Goal: Transaction & Acquisition: Obtain resource

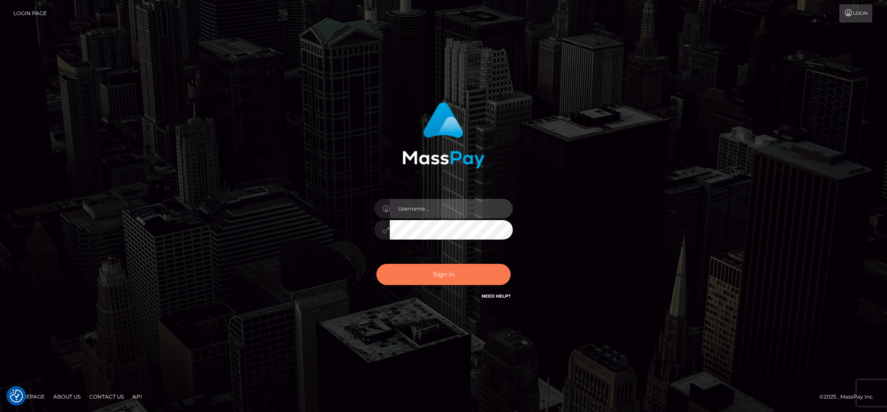
type input "cgomez.nvision"
click at [395, 272] on button "Sign in" at bounding box center [443, 274] width 134 height 21
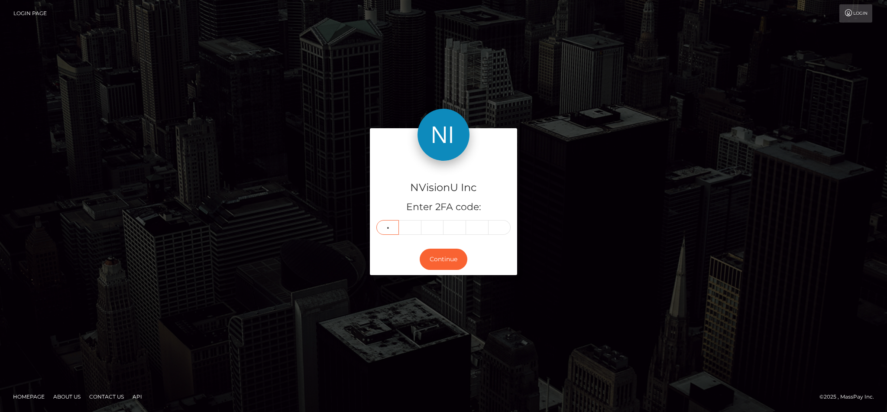
type input "2"
type input "4"
type input "7"
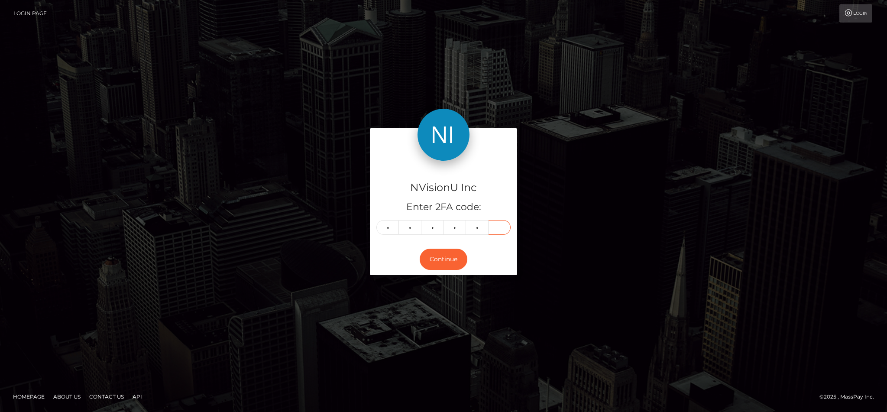
type input "2"
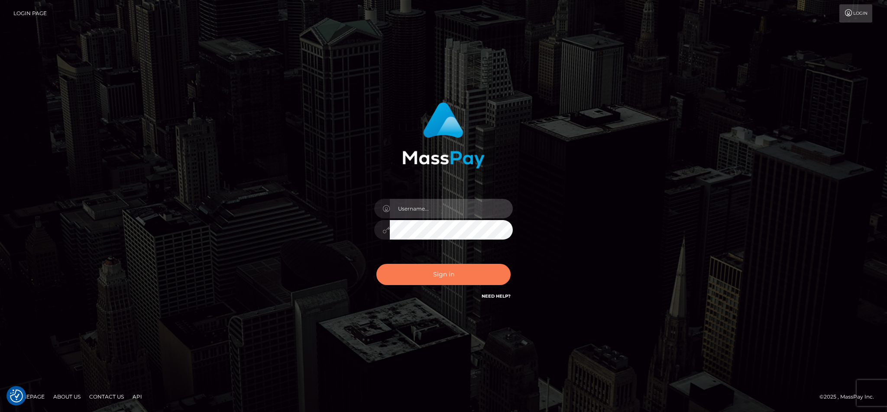
type input "cgomez.nvision"
click at [446, 270] on button "Sign in" at bounding box center [443, 274] width 134 height 21
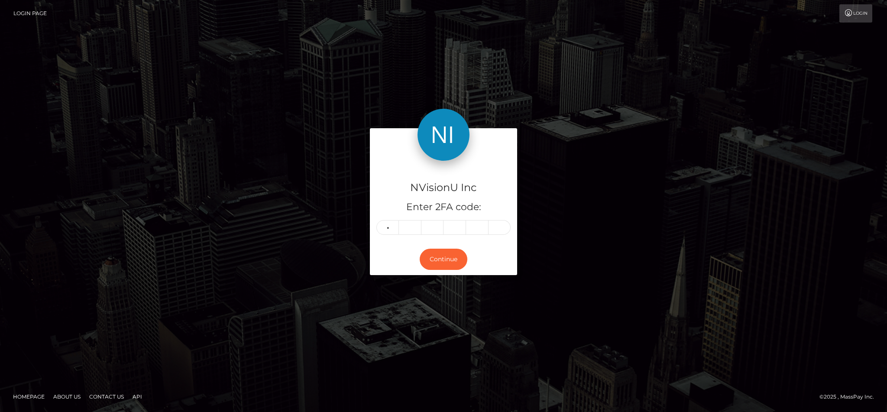
type input "2"
type input "4"
type input "7"
type input "2"
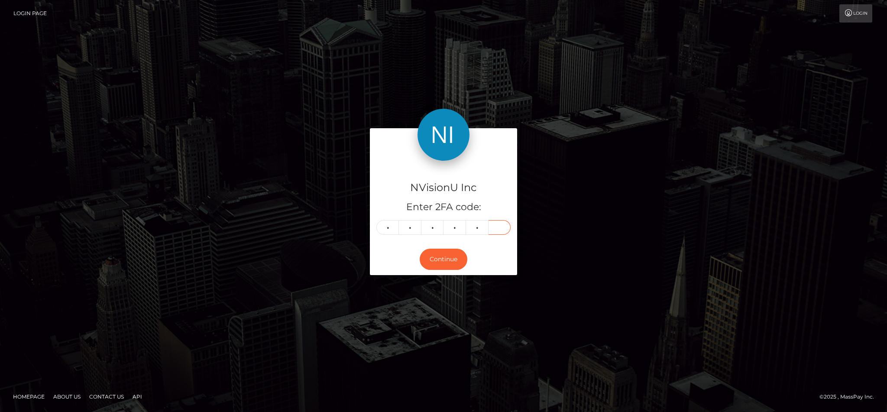
type input "0"
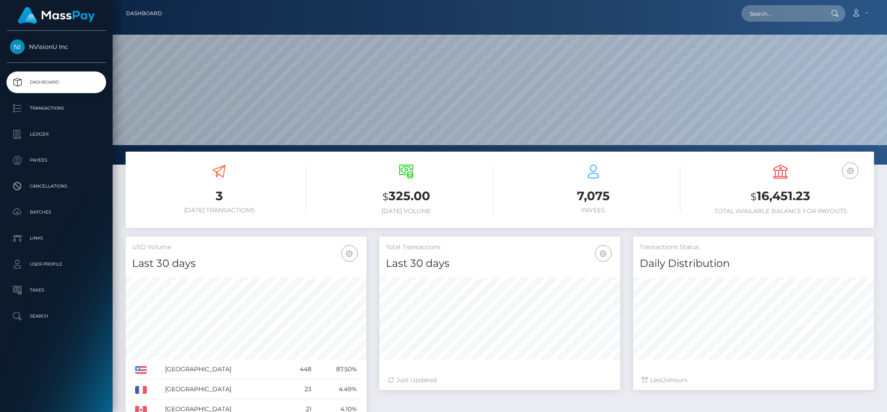
scroll to position [154, 240]
click at [806, 8] on input "text" at bounding box center [782, 13] width 81 height 16
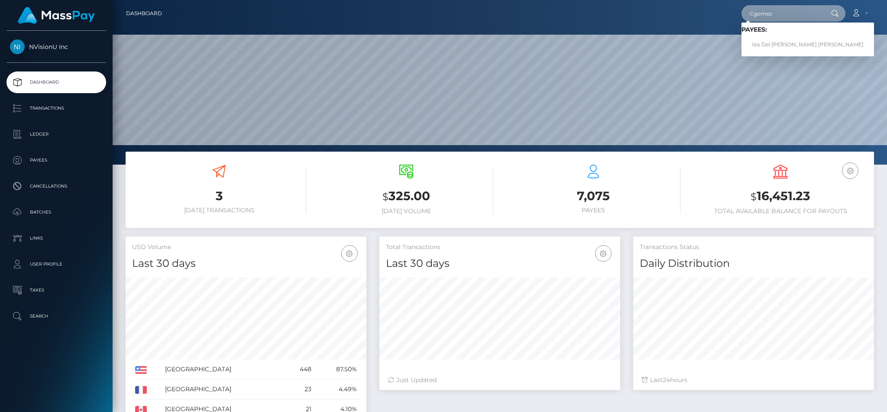
type input "Cgomez"
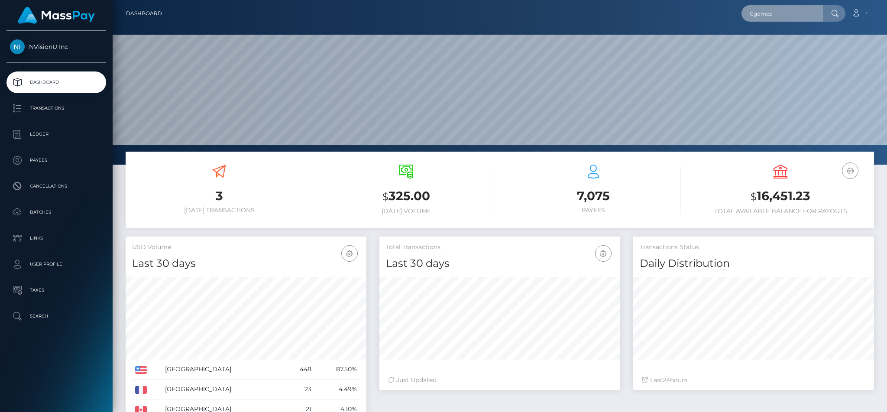
click at [787, 9] on input "Cgomez" at bounding box center [782, 13] width 81 height 16
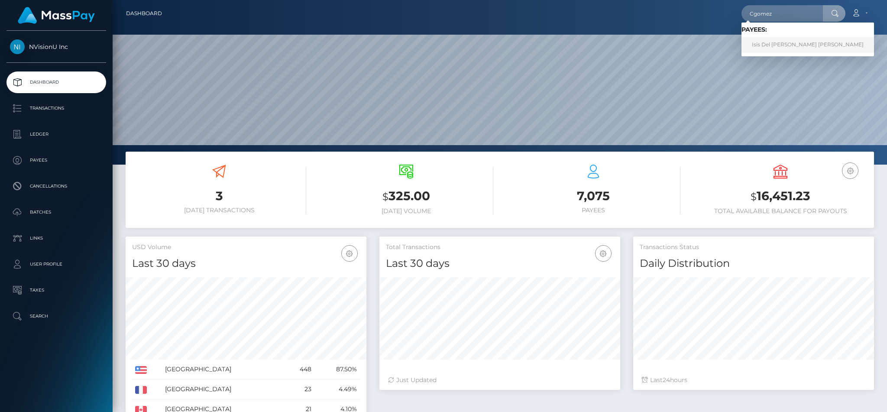
click at [777, 42] on link "Isis Del Carmen Gomez Merino" at bounding box center [808, 45] width 133 height 16
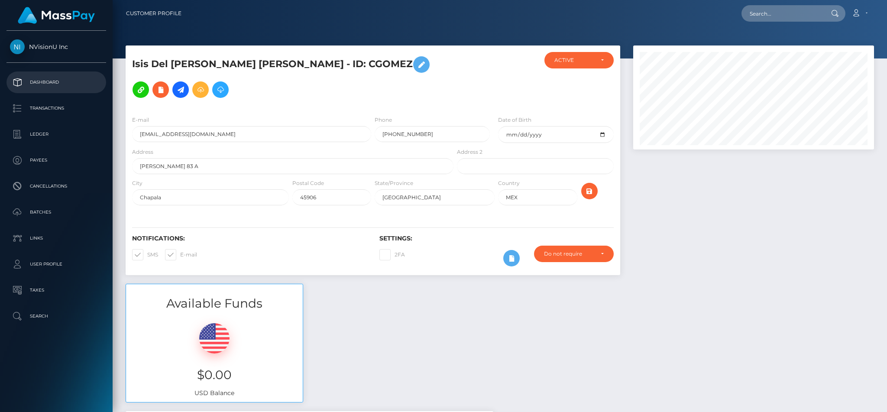
click at [63, 81] on p "Dashboard" at bounding box center [56, 82] width 93 height 13
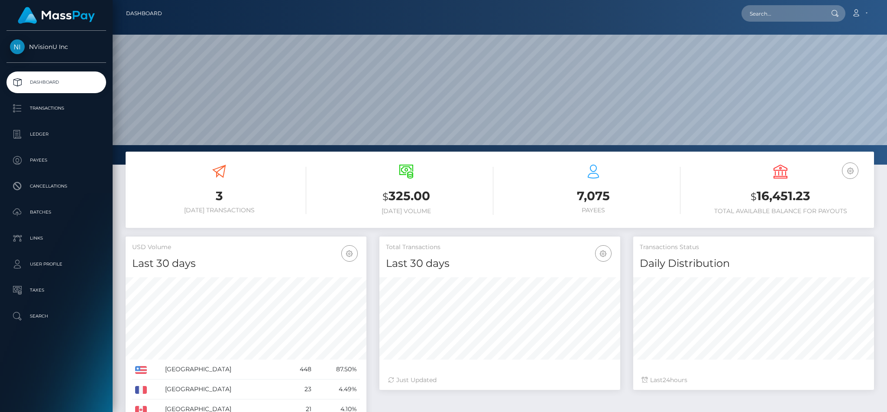
scroll to position [154, 240]
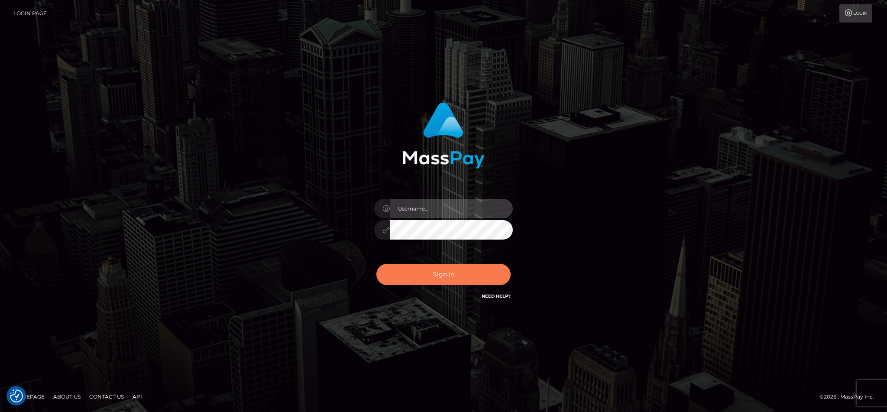
type input "cgomez.nvision"
click at [470, 272] on button "Sign in" at bounding box center [443, 274] width 134 height 21
type input "cgomez.nvision"
click at [470, 272] on button "Sign in" at bounding box center [443, 274] width 134 height 21
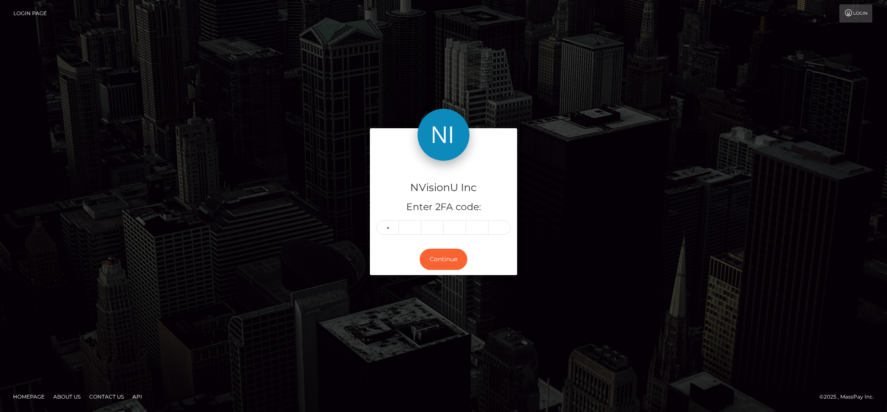
type input "6"
type input "2"
type input "8"
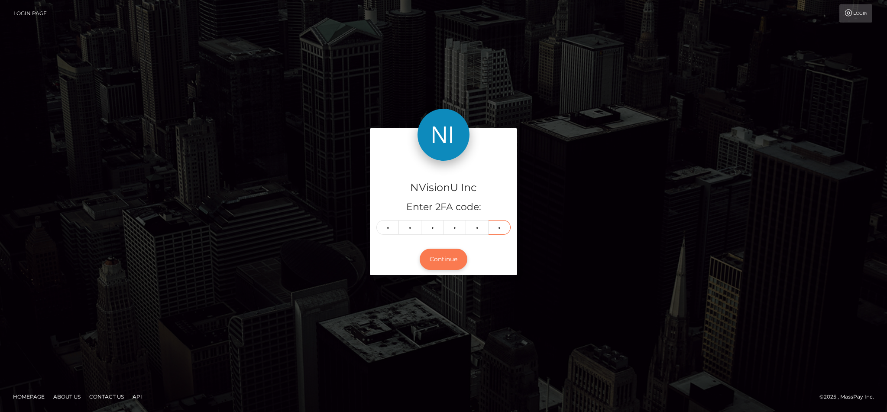
type input "0"
click at [457, 260] on button "Continue" at bounding box center [444, 259] width 48 height 21
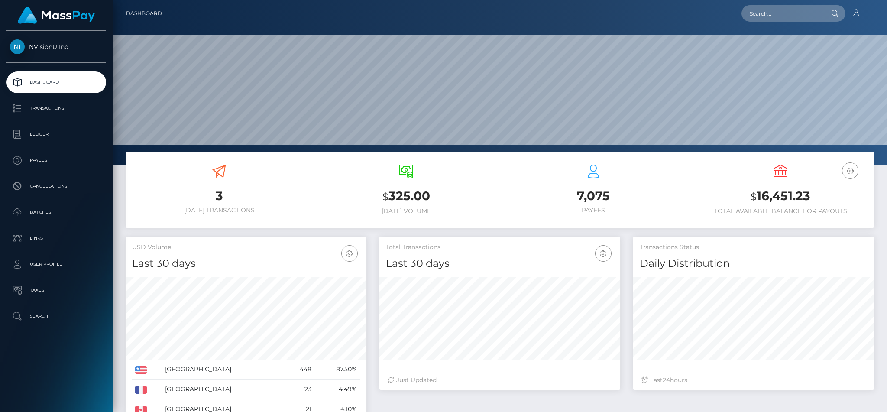
scroll to position [154, 240]
click at [29, 211] on p "Batches" at bounding box center [56, 212] width 93 height 13
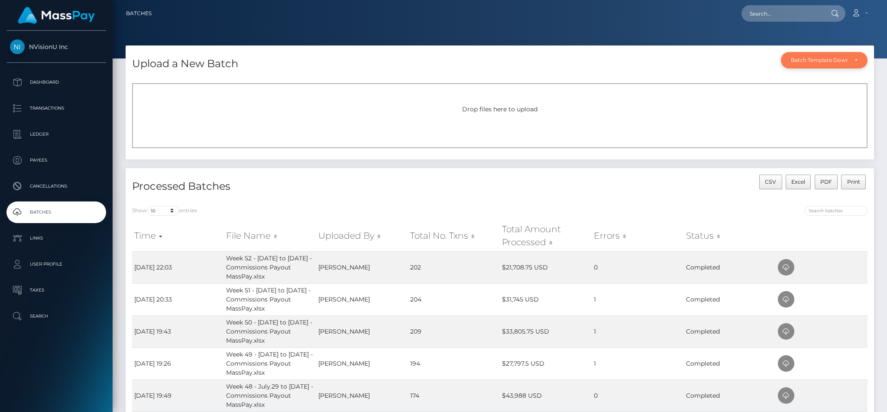
click at [819, 56] on div "Batch Template Download" at bounding box center [824, 60] width 87 height 16
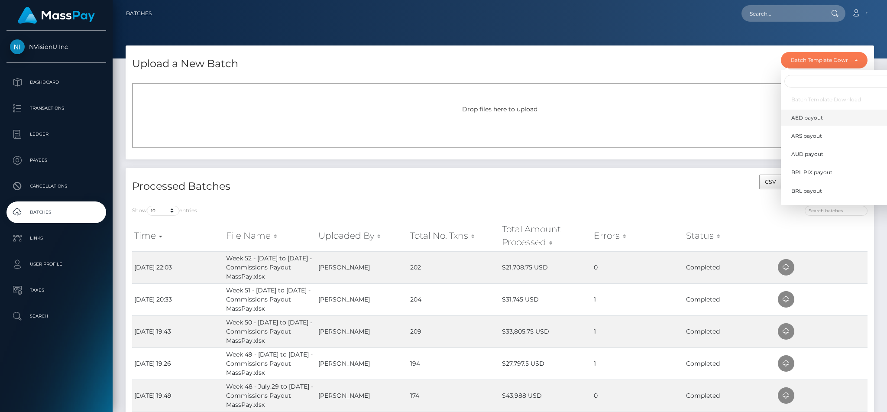
click at [797, 122] on link "AED payout" at bounding box center [842, 118] width 123 height 16
select select "/batch_templates/AED payout.xlsx"
select select
